Goal: Information Seeking & Learning: Understand process/instructions

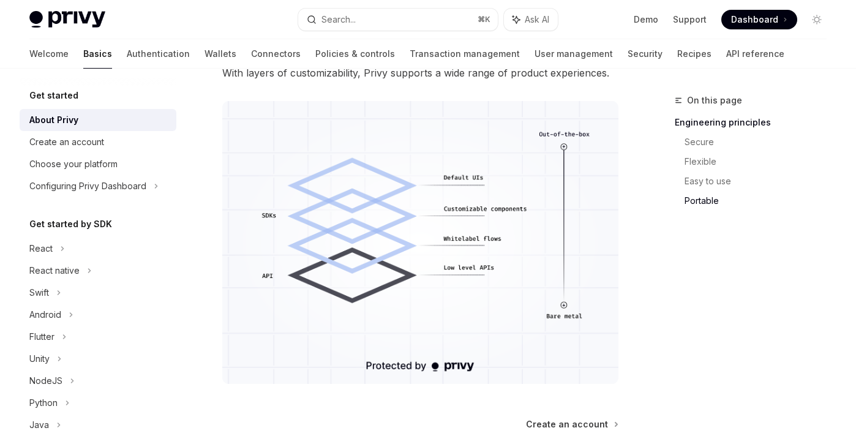
scroll to position [1002, 0]
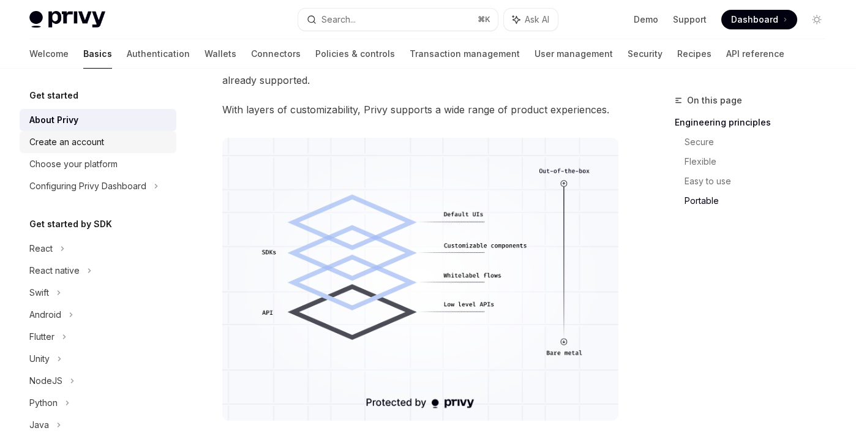
click at [83, 142] on div "Create an account" at bounding box center [66, 142] width 75 height 15
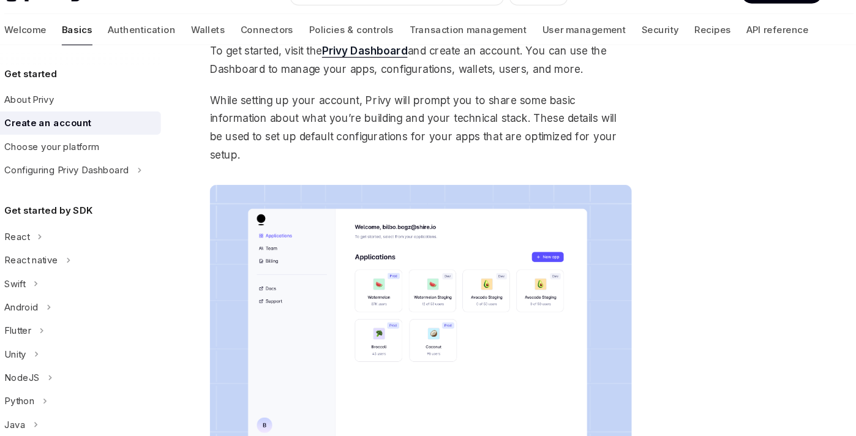
scroll to position [301, 0]
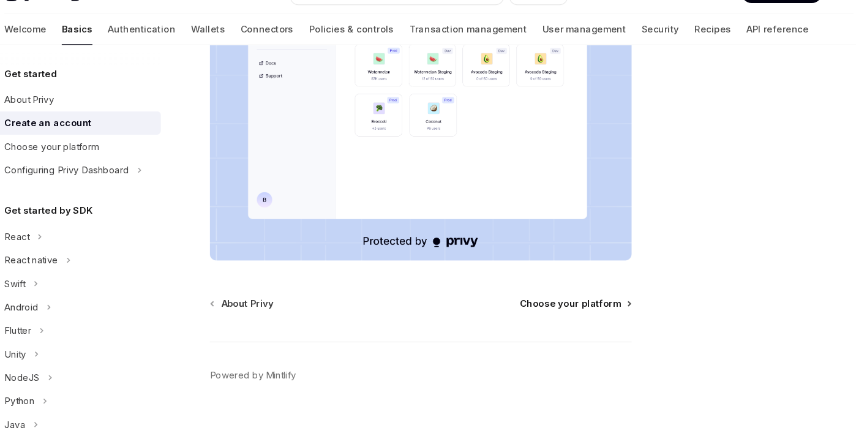
click at [543, 306] on span "Choose your platform" at bounding box center [560, 312] width 95 height 12
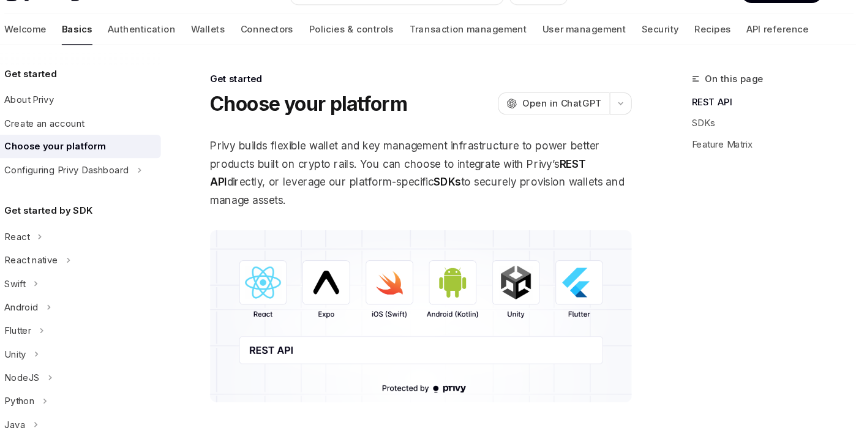
click at [452, 310] on img at bounding box center [420, 324] width 396 height 162
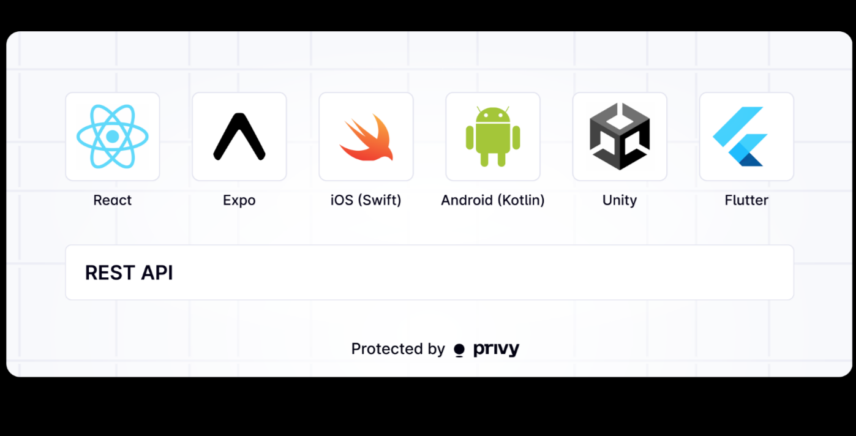
click at [452, 310] on img at bounding box center [428, 218] width 795 height 325
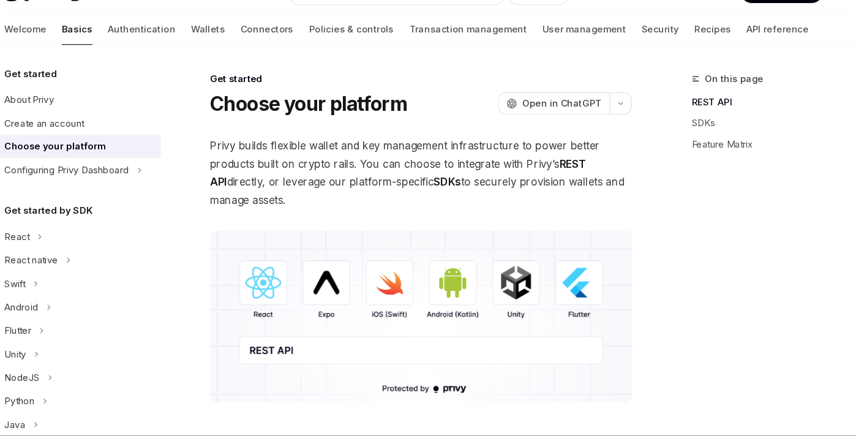
click at [452, 310] on img at bounding box center [420, 324] width 396 height 162
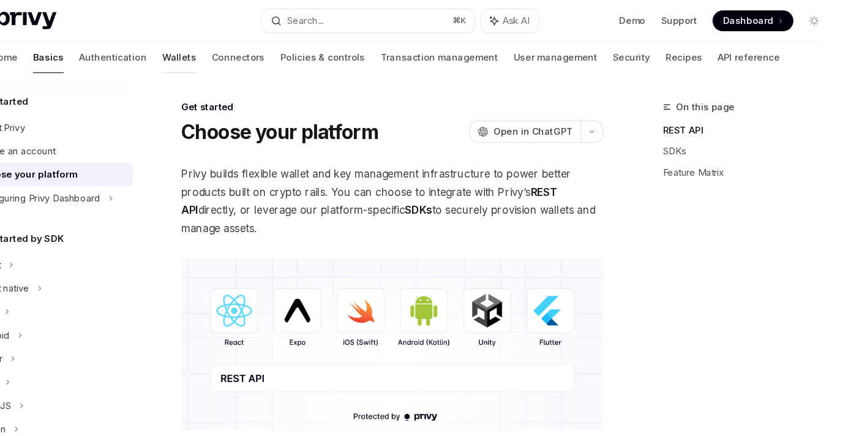
click at [205, 47] on link "Wallets" at bounding box center [221, 53] width 32 height 29
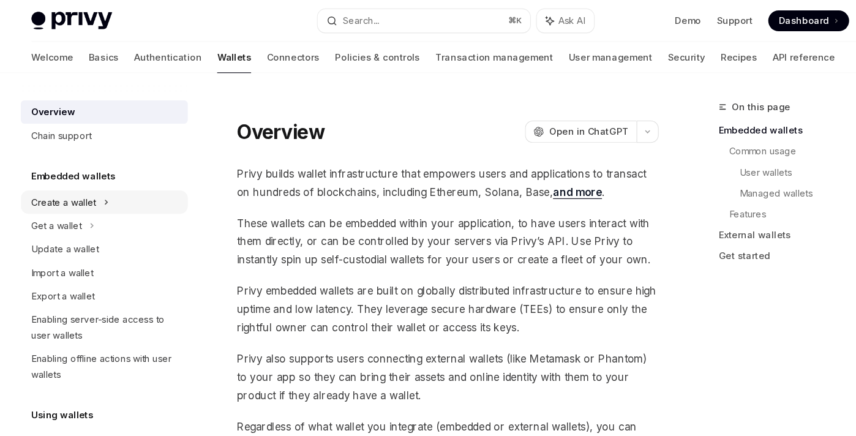
click at [53, 189] on div "Create a wallet" at bounding box center [59, 190] width 61 height 15
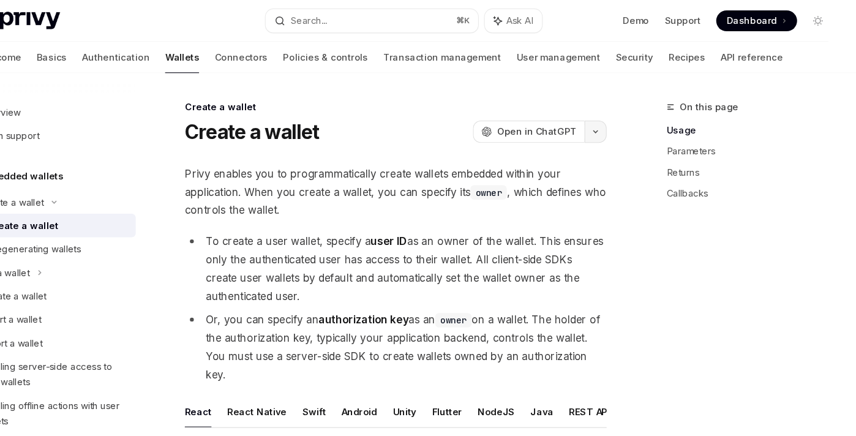
click at [608, 121] on icon "button" at bounding box center [608, 123] width 15 height 5
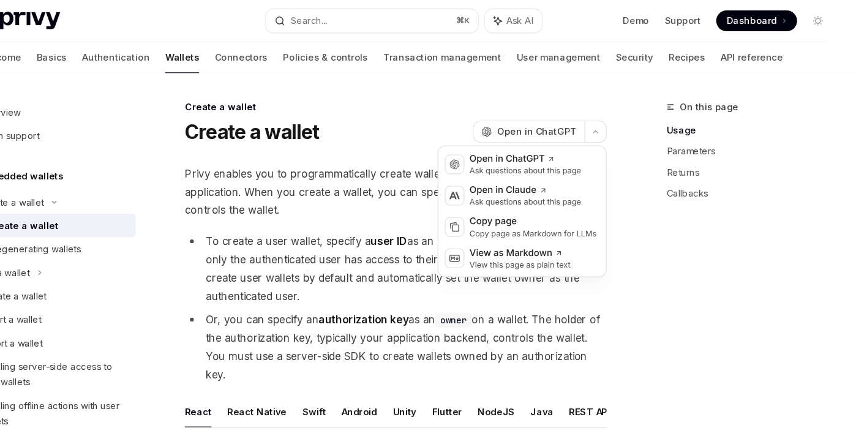
click at [435, 115] on div "Create a wallet OpenAI Open in ChatGPT" at bounding box center [420, 124] width 396 height 22
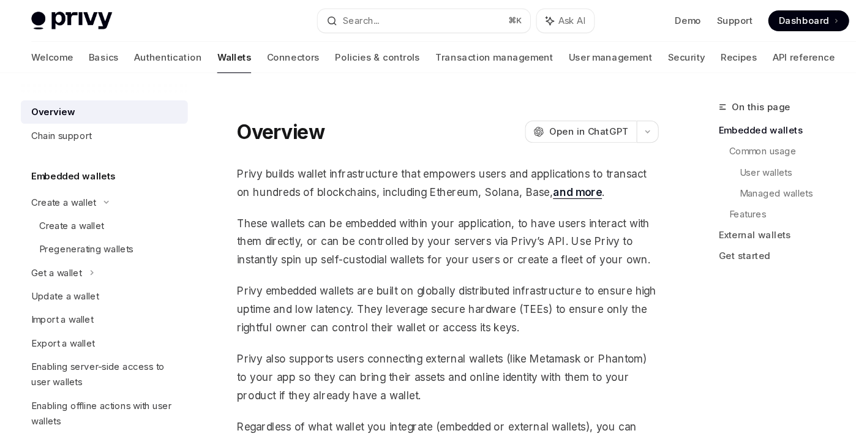
click at [49, 17] on img at bounding box center [67, 19] width 76 height 17
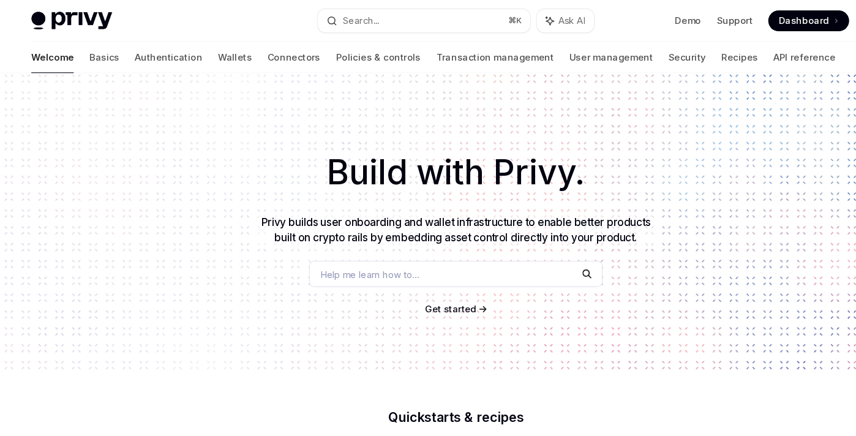
click at [49, 17] on img at bounding box center [67, 19] width 76 height 17
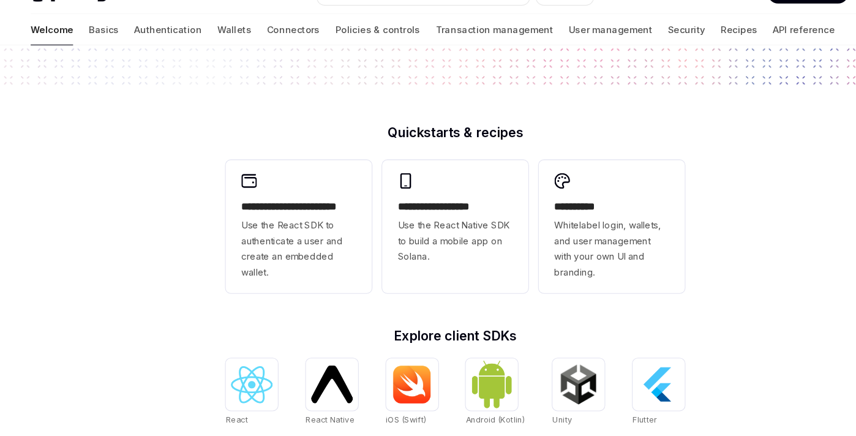
scroll to position [243, 0]
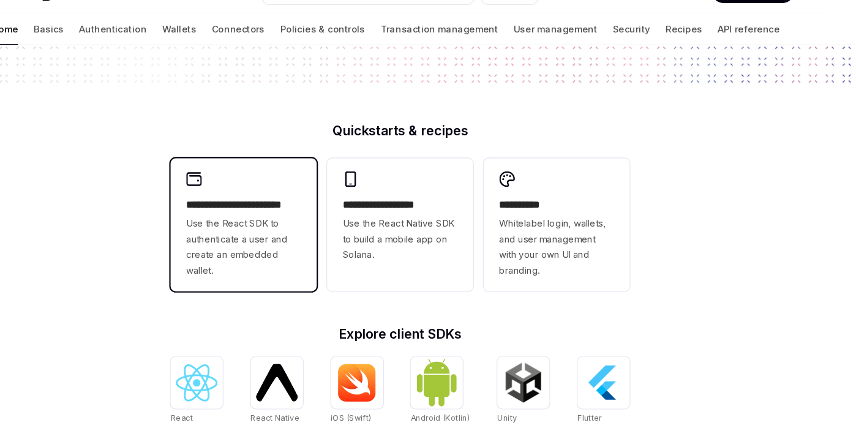
click at [297, 260] on span "Use the React SDK to authenticate a user and create an embedded wallet." at bounding box center [281, 258] width 108 height 59
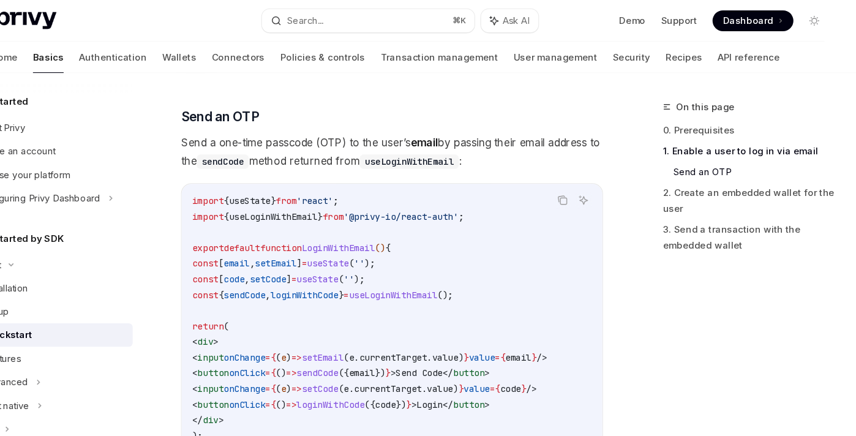
scroll to position [504, 0]
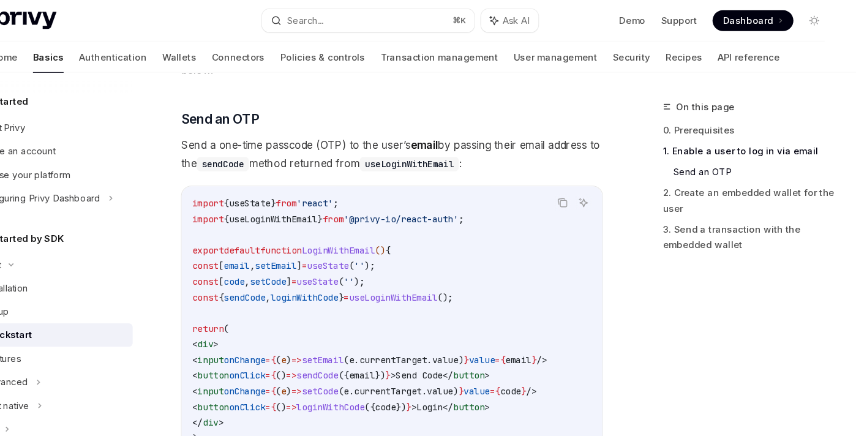
click at [287, 244] on span "email" at bounding box center [274, 249] width 25 height 11
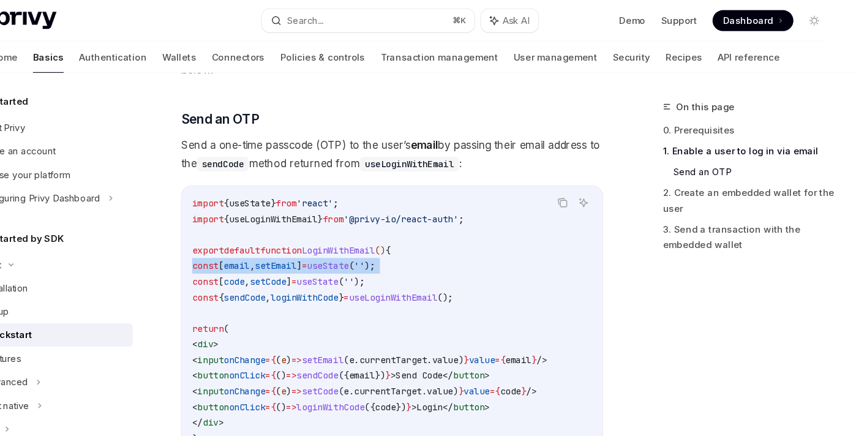
click at [285, 312] on code "import { useState } from 'react' ; import { useLoginWithEmail } from '@privy-io…" at bounding box center [420, 309] width 375 height 250
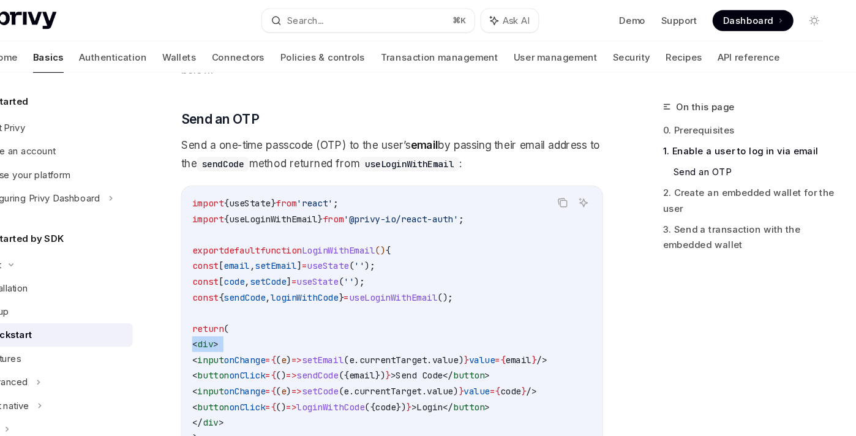
click at [382, 276] on code "import { useState } from 'react' ; import { useLoginWithEmail } from '@privy-io…" at bounding box center [420, 309] width 375 height 250
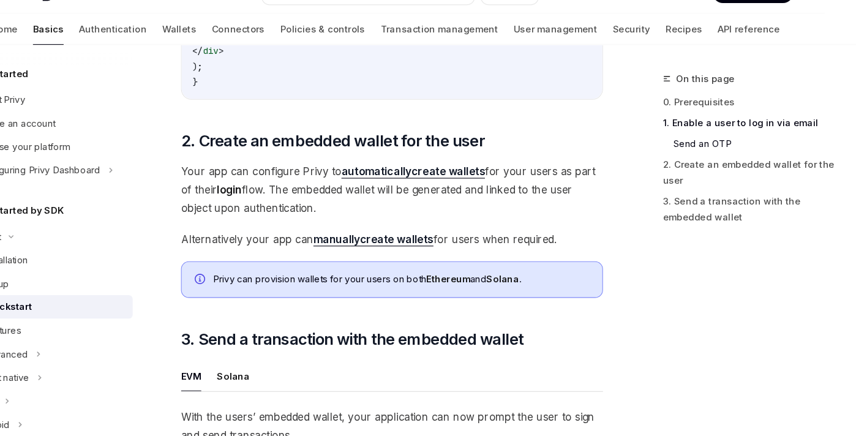
scroll to position [859, 0]
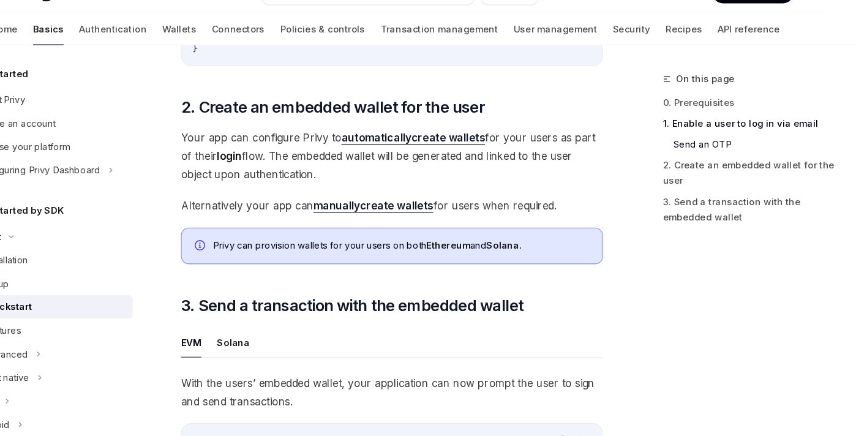
click at [455, 149] on link "automatically create wallets" at bounding box center [440, 155] width 135 height 13
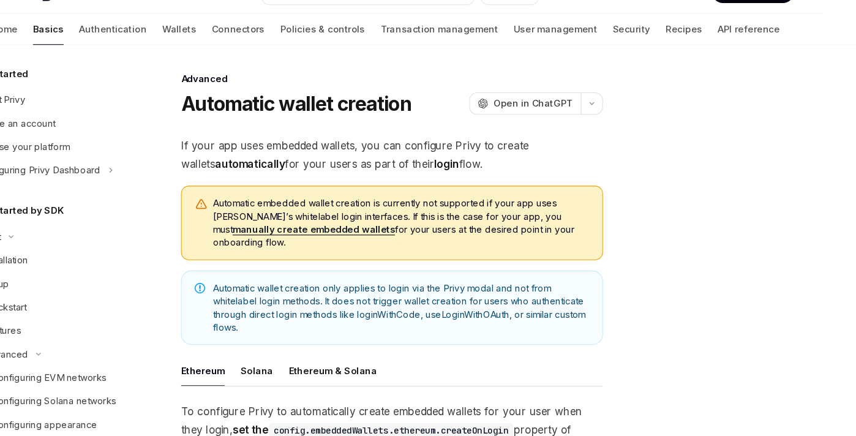
scroll to position [195, 0]
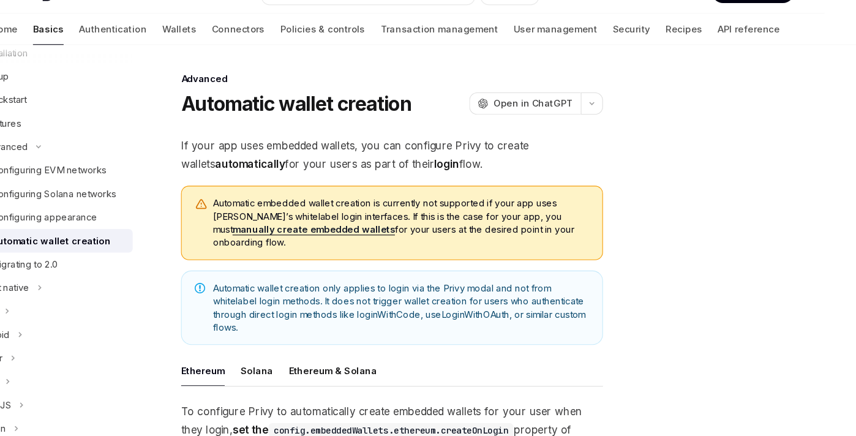
click at [423, 236] on link "manually create embedded wallets" at bounding box center [347, 241] width 153 height 11
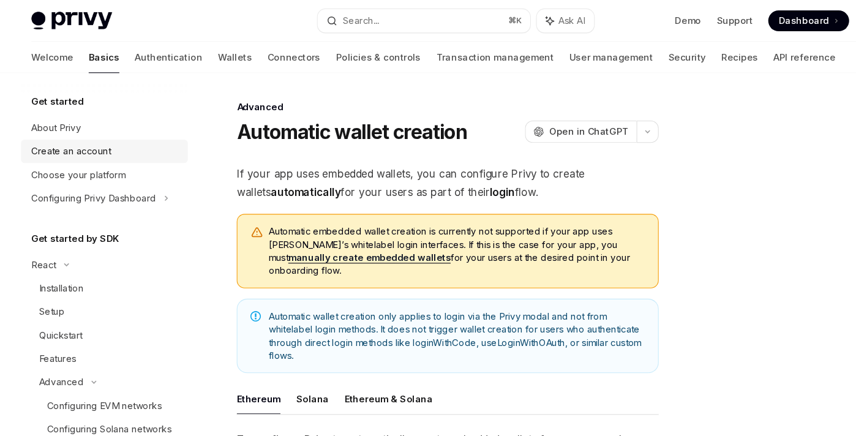
click at [68, 150] on link "Create an account" at bounding box center [98, 142] width 157 height 22
type textarea "*"
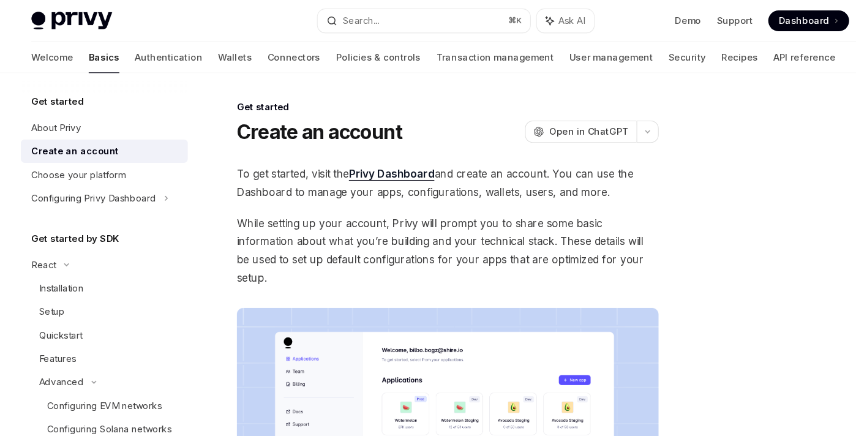
click at [782, 23] on span at bounding box center [760, 20] width 76 height 20
